Goal: Navigation & Orientation: Find specific page/section

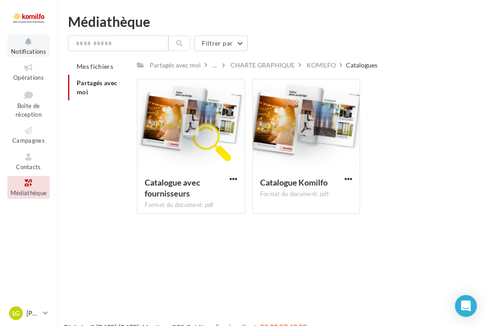
click at [27, 52] on span "Notifications" at bounding box center [28, 51] width 35 height 7
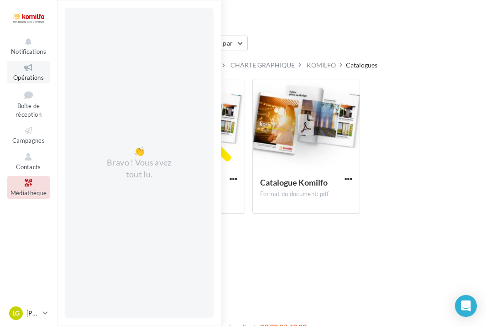
click at [30, 70] on icon at bounding box center [28, 68] width 37 height 10
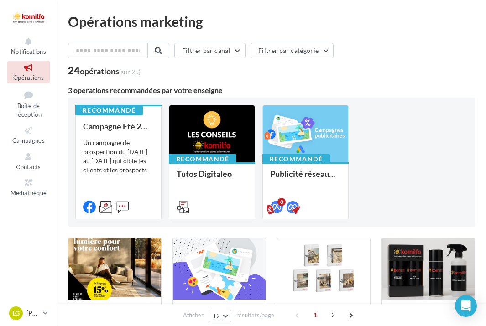
click at [120, 166] on div "Un campagne de prospection du [DATE] au [DATE] qui cible les clients et les pro…" at bounding box center [118, 156] width 71 height 37
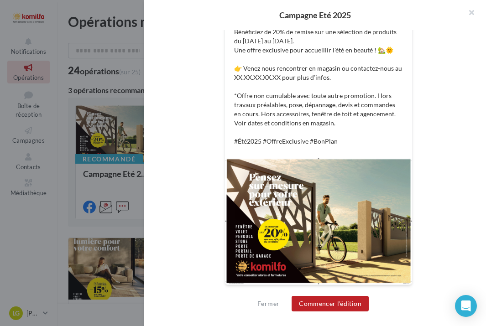
scroll to position [216, 0]
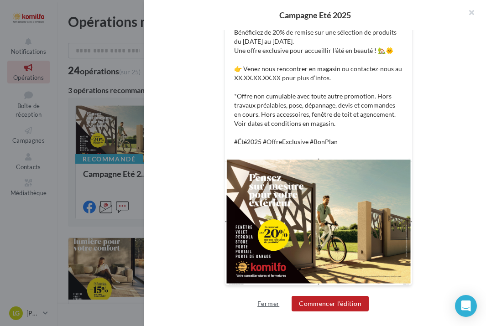
click at [273, 303] on button "Fermer" at bounding box center [268, 303] width 29 height 11
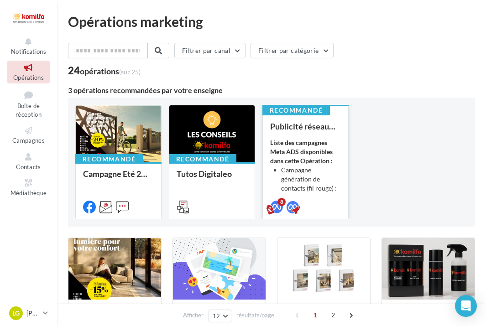
click at [296, 160] on strong "Liste des campagnes Meta ADS disponibles dans cette Opération :" at bounding box center [301, 152] width 63 height 26
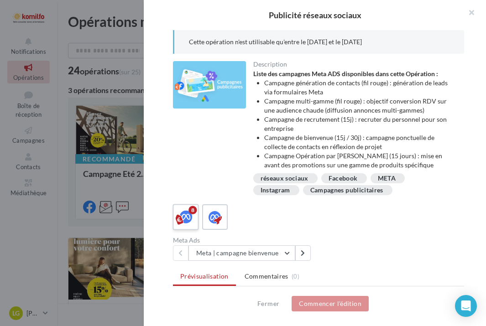
click at [186, 214] on icon at bounding box center [185, 217] width 13 height 13
click at [215, 280] on ul "Prévisualisation Commentaires (0)" at bounding box center [318, 277] width 291 height 18
click at [194, 212] on div "8" at bounding box center [192, 210] width 8 height 8
click at [216, 217] on icon at bounding box center [215, 217] width 13 height 13
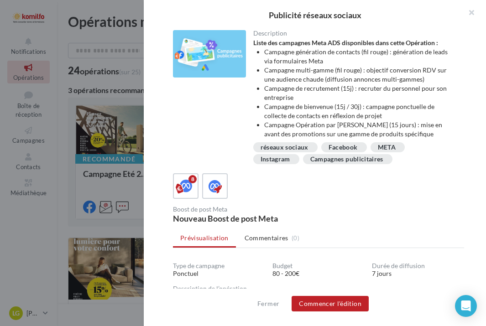
click at [177, 212] on div "Boost de post Meta" at bounding box center [244, 209] width 142 height 6
click at [472, 13] on button "button" at bounding box center [468, 13] width 37 height 27
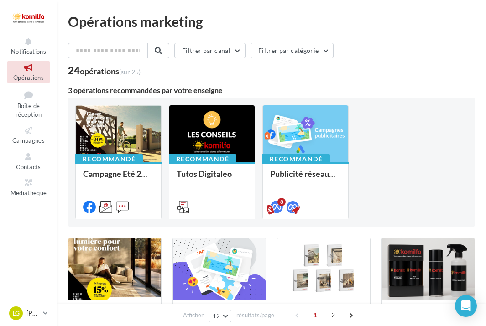
scroll to position [0, 0]
click at [240, 50] on button "Filtrer par canal" at bounding box center [209, 51] width 71 height 16
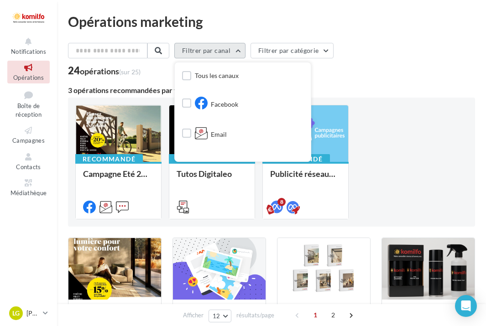
click at [240, 50] on button "Filtrer par canal" at bounding box center [209, 51] width 71 height 16
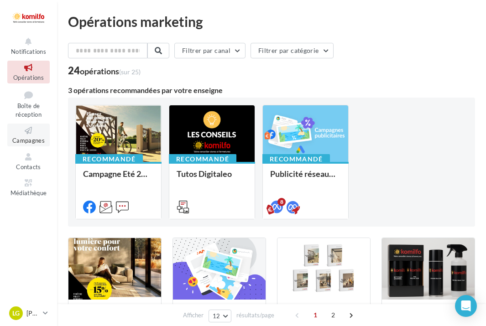
click at [32, 132] on icon at bounding box center [28, 131] width 37 height 10
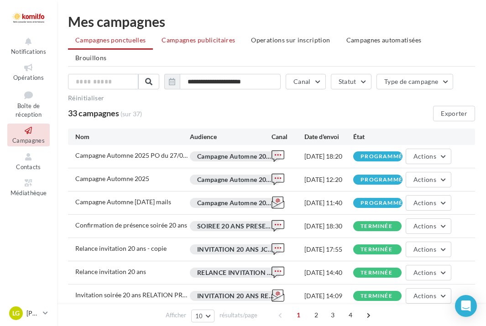
click at [196, 41] on span "Campagnes publicitaires" at bounding box center [198, 40] width 73 height 8
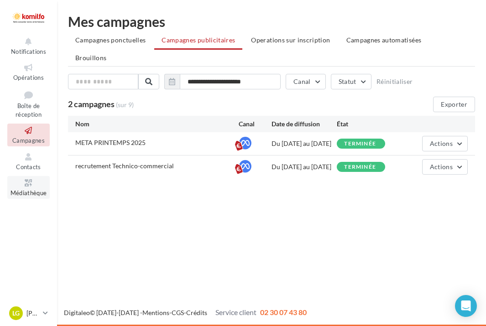
click at [32, 184] on icon at bounding box center [28, 183] width 37 height 10
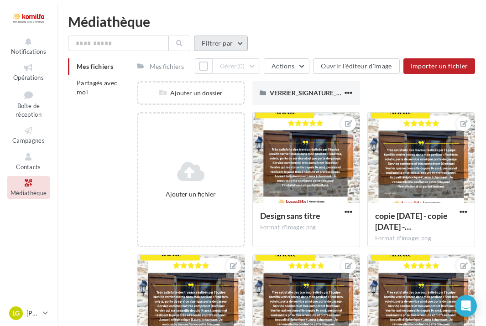
click at [242, 43] on button "Filtrer par" at bounding box center [221, 44] width 54 height 16
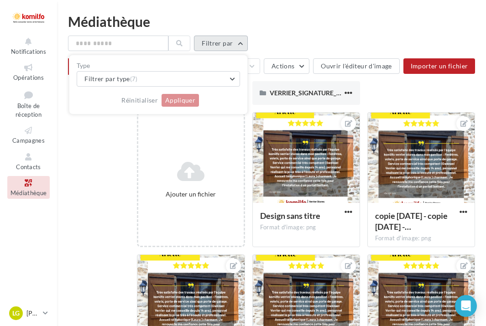
click at [237, 42] on button "Filtrer par" at bounding box center [221, 44] width 54 height 16
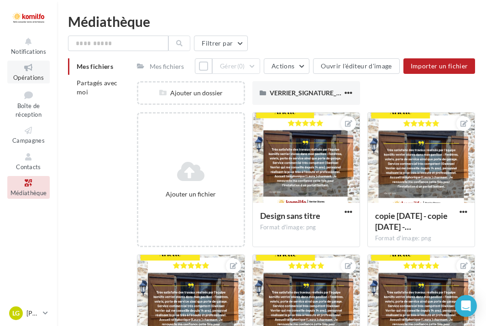
click at [31, 72] on icon at bounding box center [28, 68] width 37 height 10
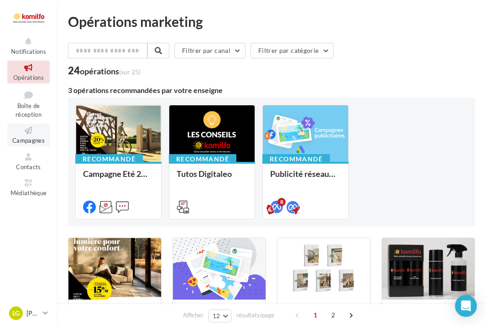
click at [37, 128] on icon at bounding box center [28, 131] width 37 height 10
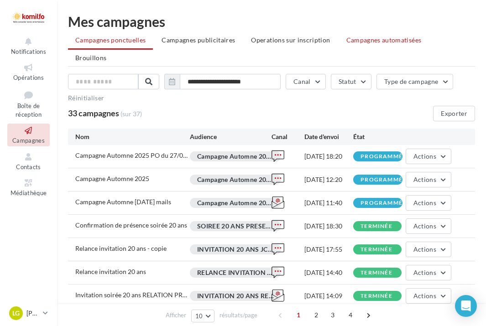
click at [388, 40] on span "Campagnes automatisées" at bounding box center [383, 40] width 75 height 8
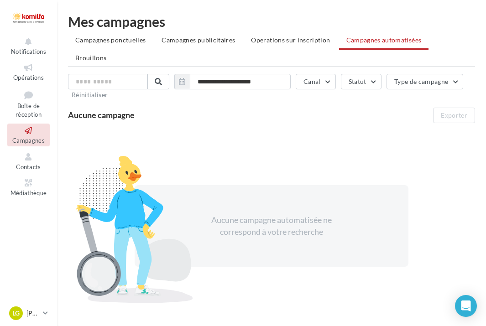
click at [33, 19] on div at bounding box center [28, 17] width 42 height 23
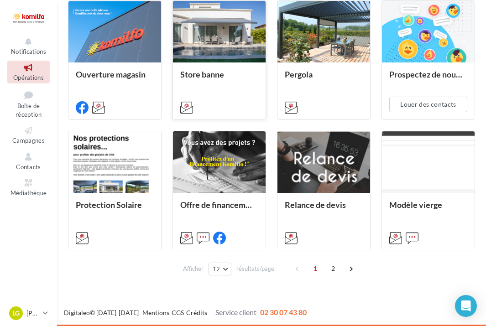
scroll to position [368, 0]
